Goal: Task Accomplishment & Management: Manage account settings

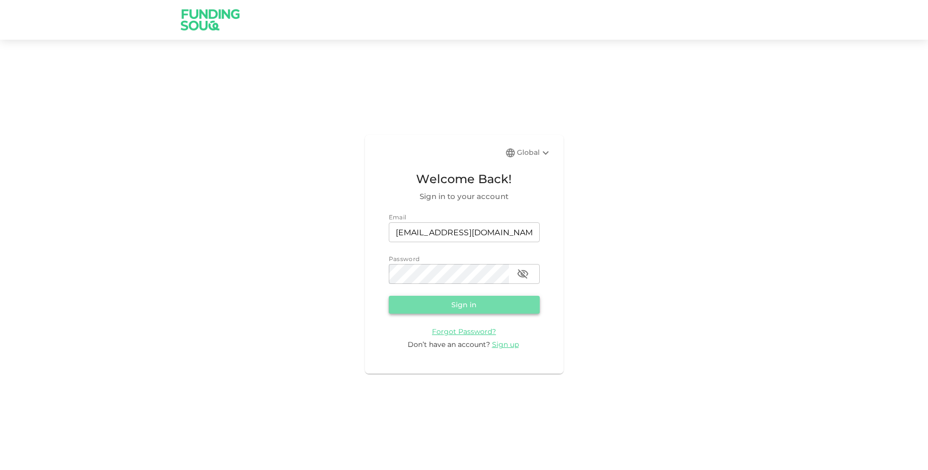
click at [395, 301] on button "Sign in" at bounding box center [464, 305] width 151 height 18
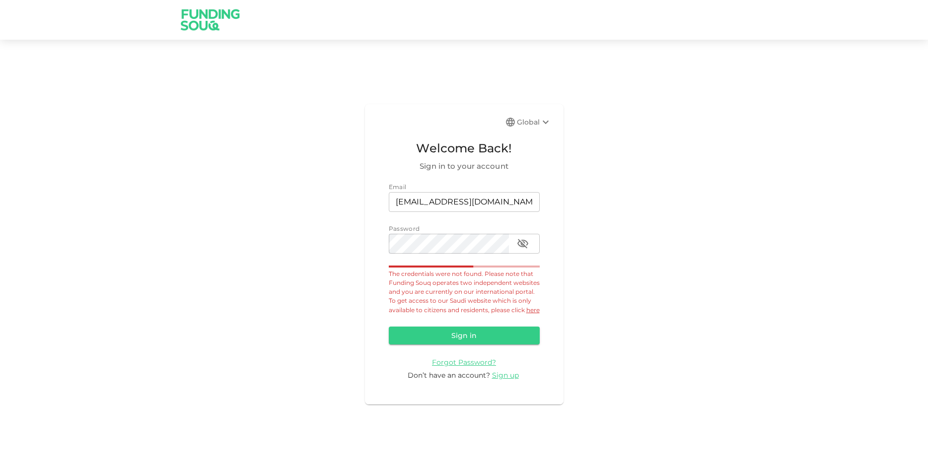
click at [549, 117] on icon at bounding box center [546, 122] width 12 height 12
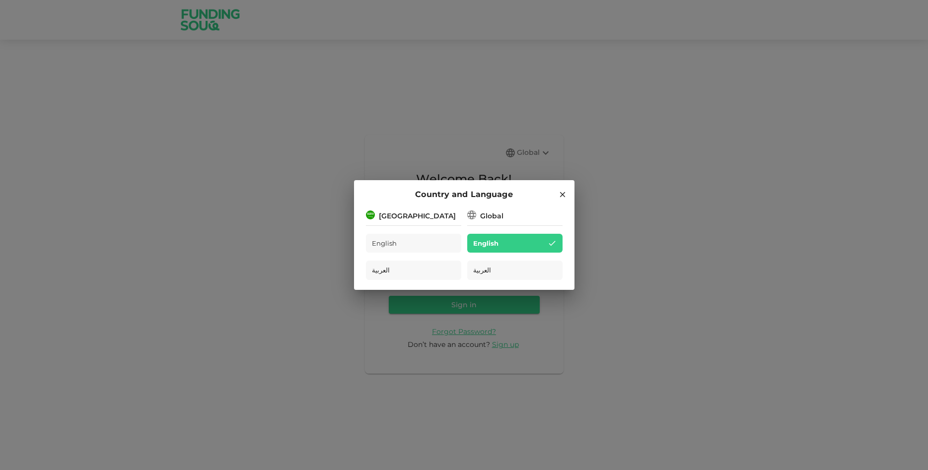
click at [394, 214] on div "[GEOGRAPHIC_DATA]" at bounding box center [417, 216] width 77 height 10
click at [421, 217] on div "[GEOGRAPHIC_DATA]" at bounding box center [417, 216] width 77 height 10
click at [419, 215] on div "[GEOGRAPHIC_DATA]" at bounding box center [417, 216] width 77 height 10
click at [566, 196] on icon at bounding box center [562, 194] width 9 height 9
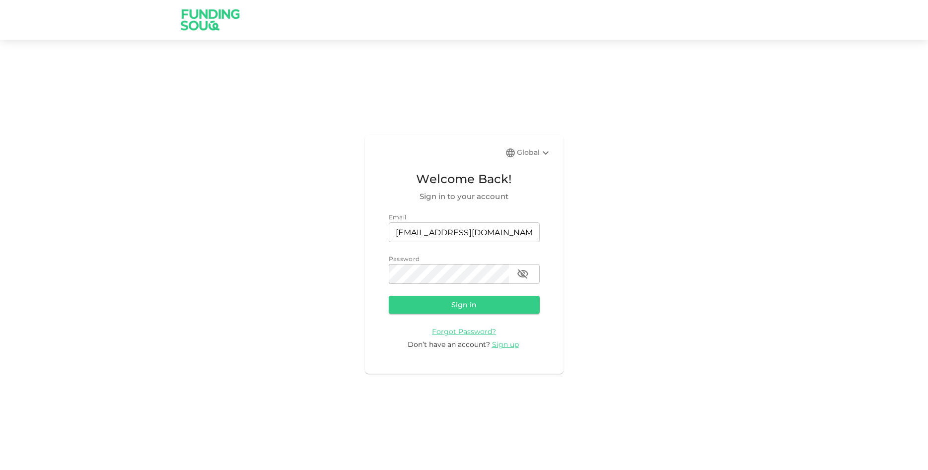
click at [537, 154] on div "Global" at bounding box center [534, 153] width 35 height 12
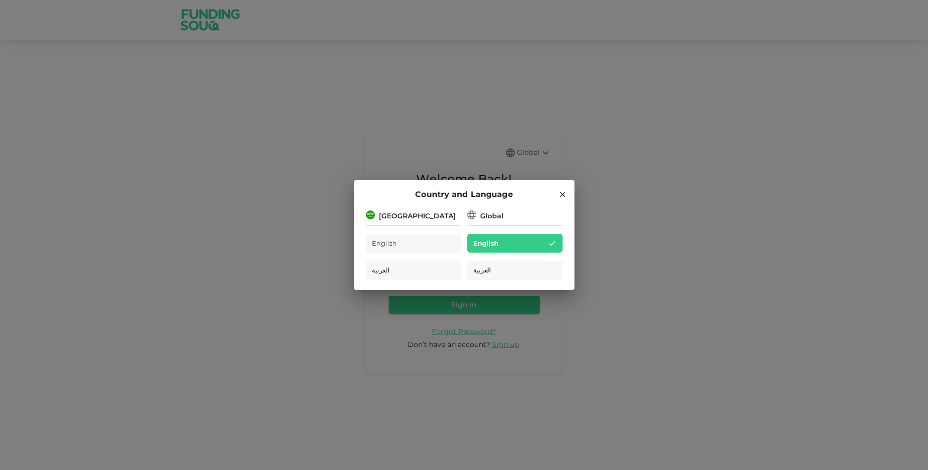
click at [407, 215] on div "[GEOGRAPHIC_DATA]" at bounding box center [417, 216] width 77 height 10
click at [427, 238] on div "English" at bounding box center [413, 243] width 95 height 19
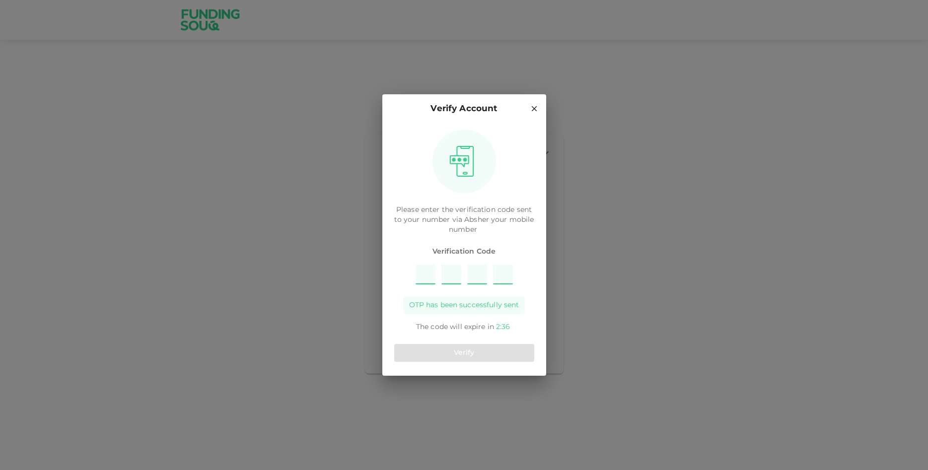
click at [430, 274] on input "Please enter OTP character 1" at bounding box center [426, 275] width 20 height 20
type input "9"
type input "3"
type input "6"
type input "1"
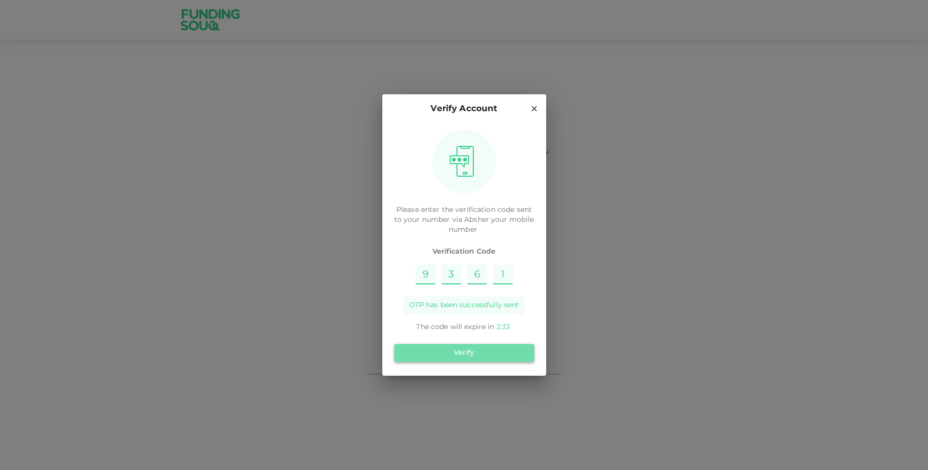
click at [481, 358] on button "Verify" at bounding box center [464, 353] width 140 height 18
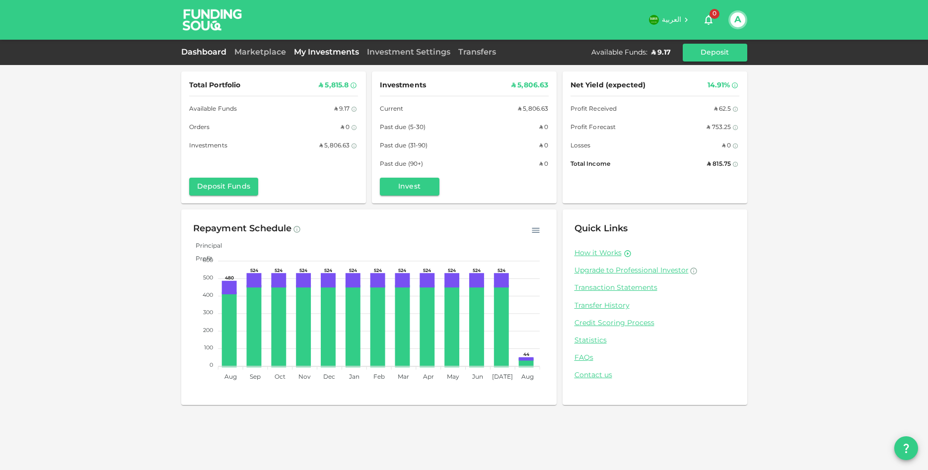
click at [310, 56] on link "My Investments" at bounding box center [326, 52] width 73 height 7
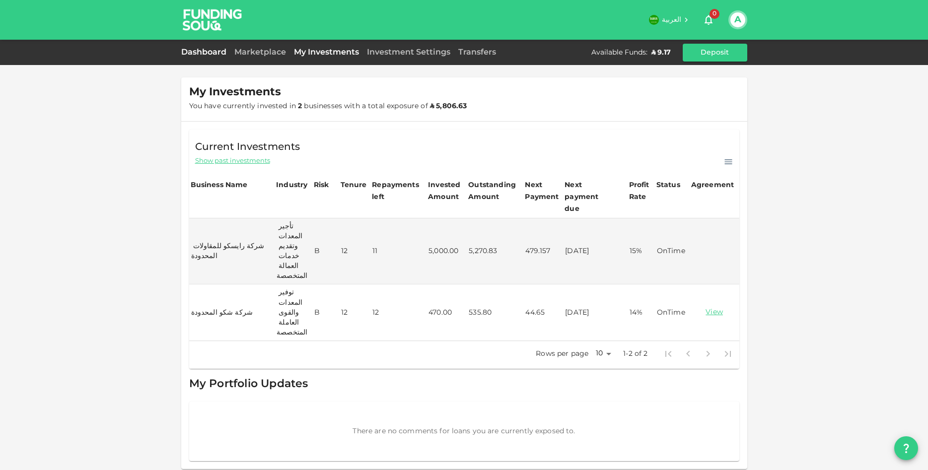
click at [217, 54] on link "Dashboard" at bounding box center [205, 52] width 49 height 7
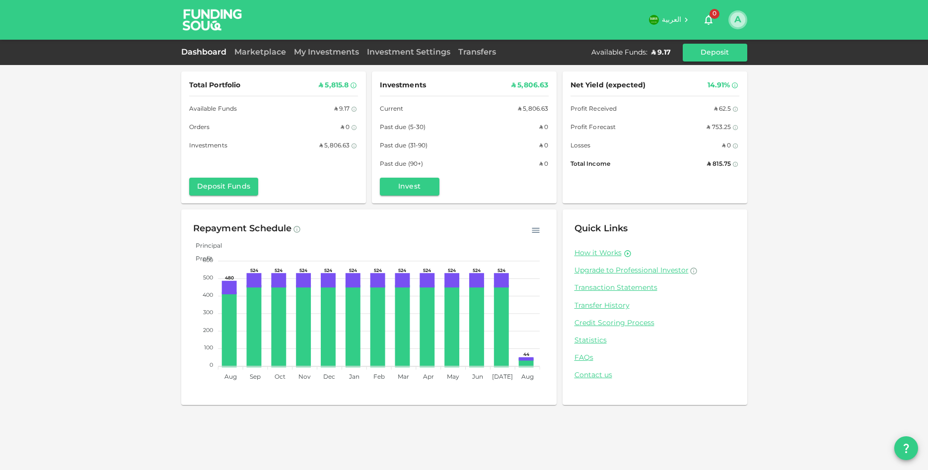
click at [738, 22] on button "A" at bounding box center [738, 19] width 15 height 15
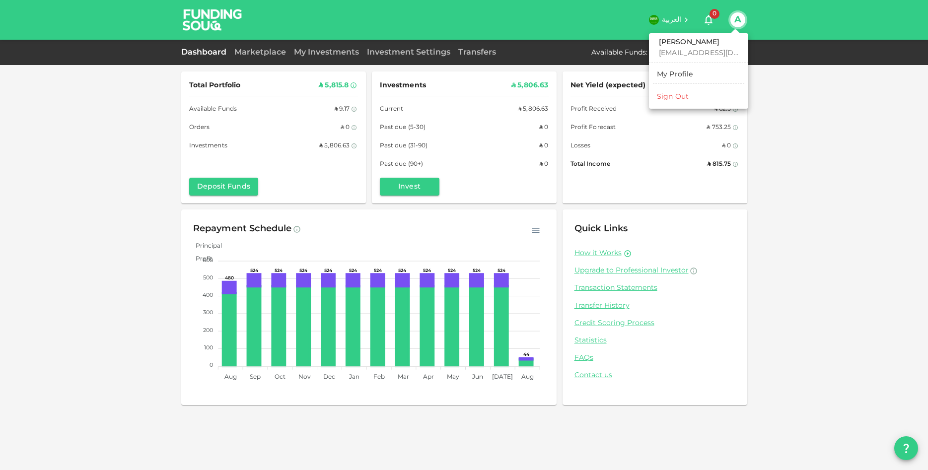
click at [683, 102] on div "Sign Out" at bounding box center [673, 97] width 32 height 10
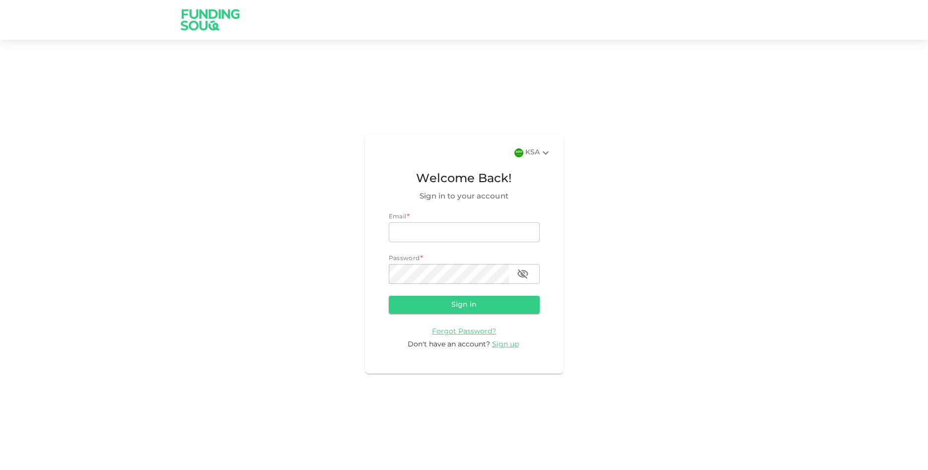
type input "[EMAIL_ADDRESS][DOMAIN_NAME]"
